Goal: Transaction & Acquisition: Purchase product/service

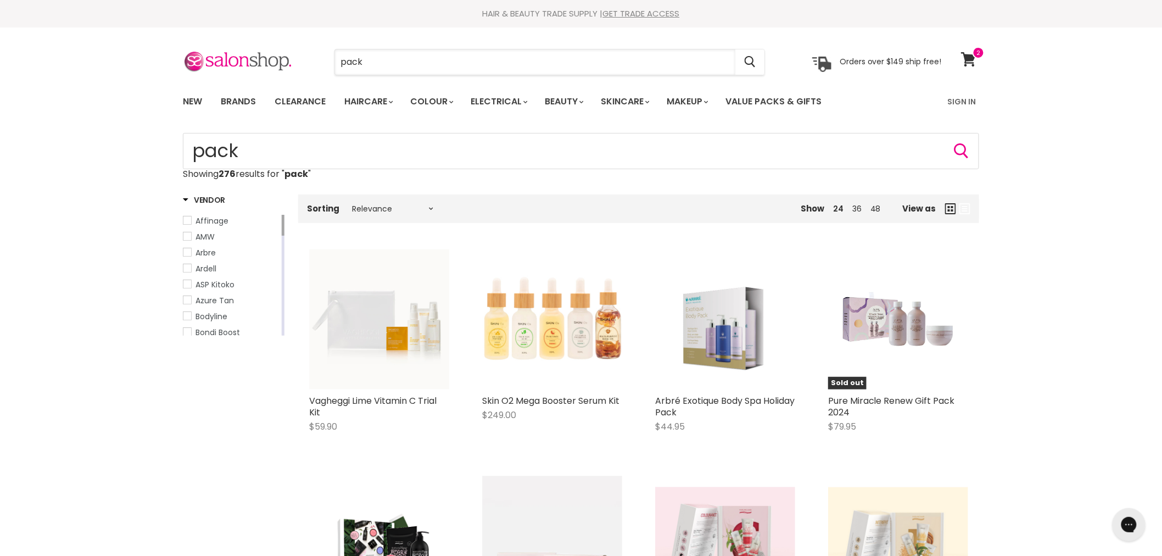
drag, startPoint x: 376, startPoint y: 65, endPoint x: 321, endPoint y: 63, distance: 55.0
click at [321, 63] on div "pack Cancel" at bounding box center [550, 61] width 487 height 25
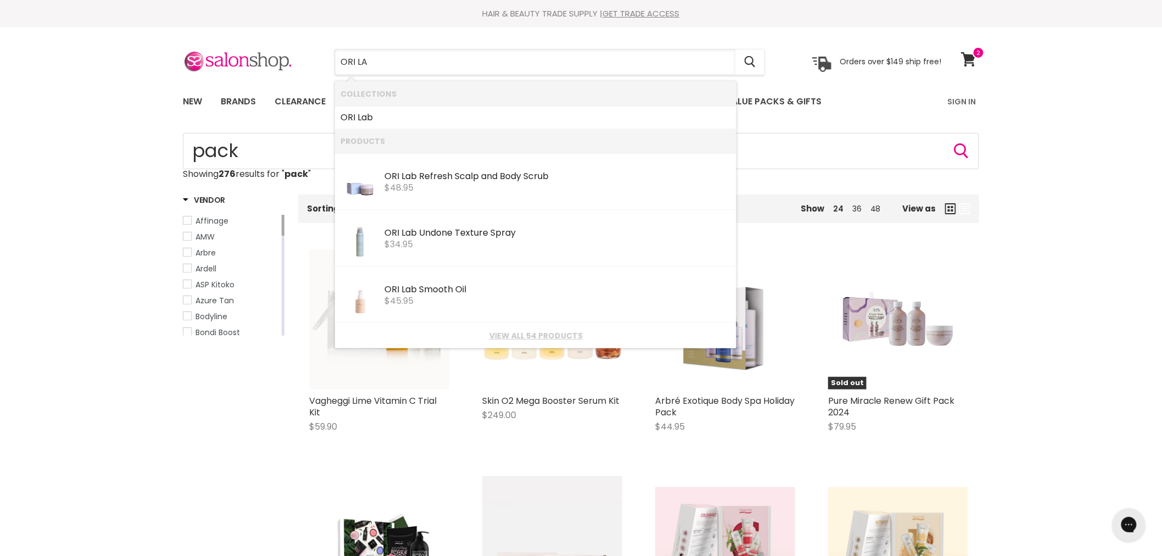
type input "ORI LAB"
